Goal: Find specific page/section: Find specific page/section

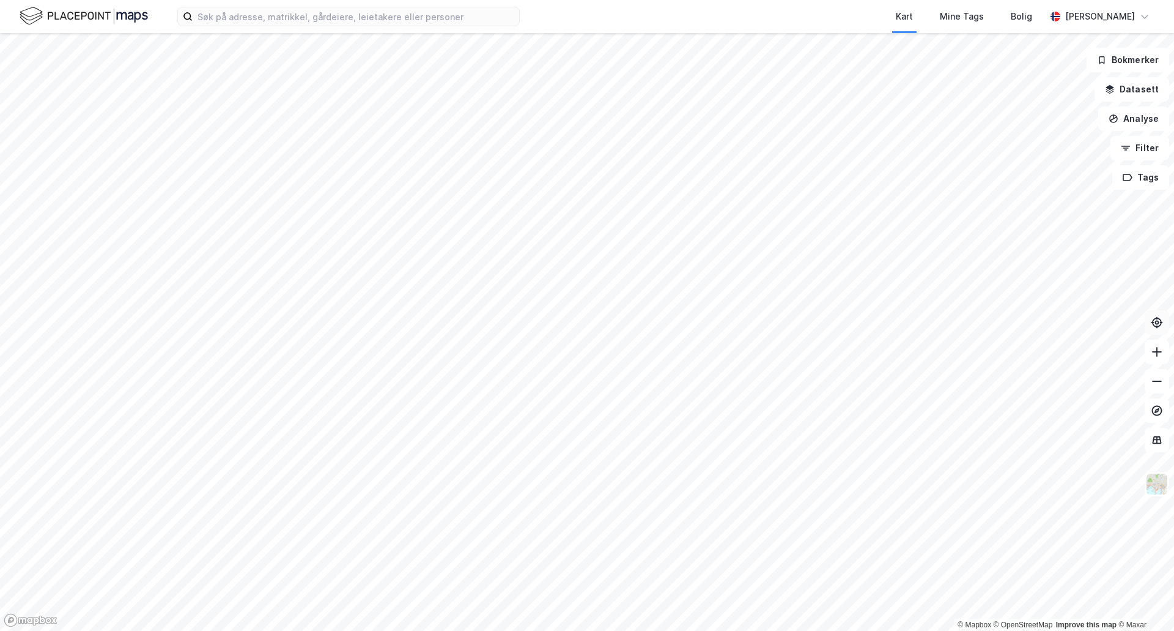
click at [1162, 320] on icon at bounding box center [1157, 322] width 12 height 12
